Goal: Navigation & Orientation: Find specific page/section

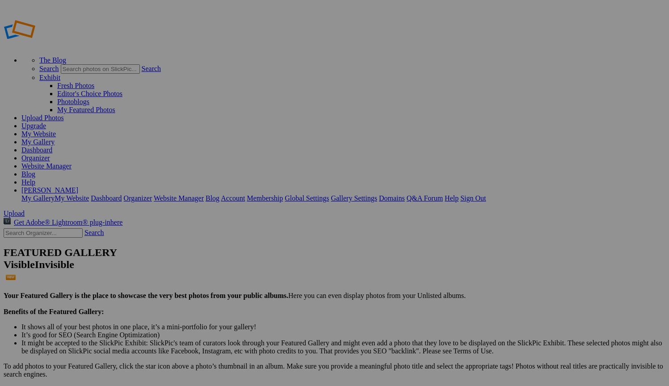
click at [71, 162] on link "Website Manager" at bounding box center [46, 166] width 50 height 8
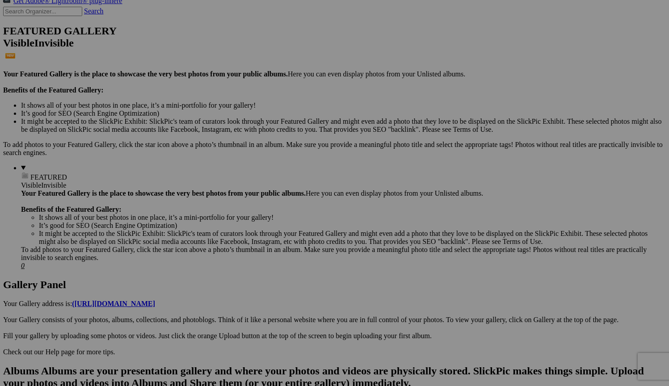
scroll to position [195, 0]
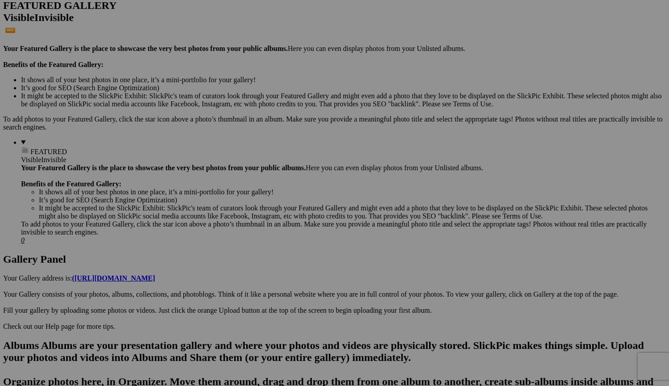
scroll to position [253, 0]
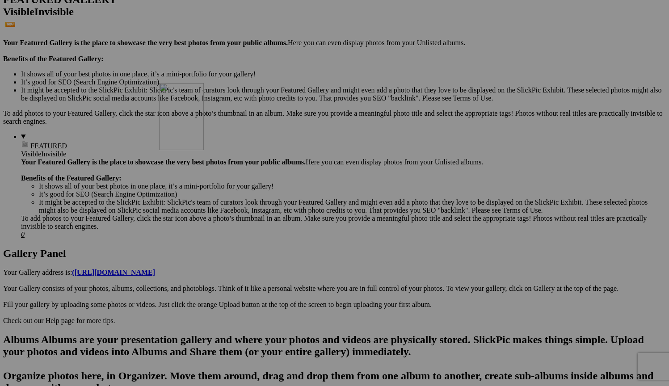
drag, startPoint x: 171, startPoint y: 338, endPoint x: 289, endPoint y: 159, distance: 214.3
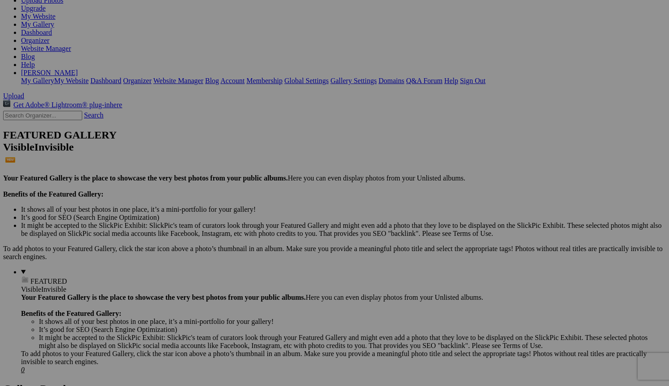
scroll to position [119, 0]
drag, startPoint x: 332, startPoint y: 252, endPoint x: 494, endPoint y: 225, distance: 164.0
